Goal: Navigation & Orientation: Find specific page/section

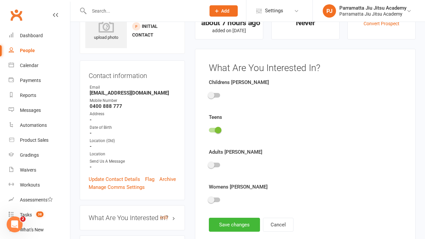
scroll to position [46, 0]
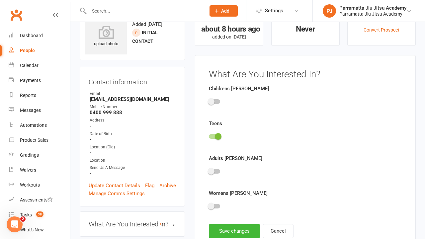
scroll to position [46, 0]
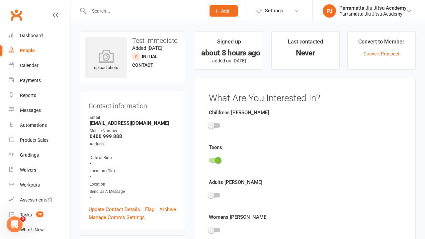
scroll to position [46, 0]
